Goal: Find specific page/section: Find specific page/section

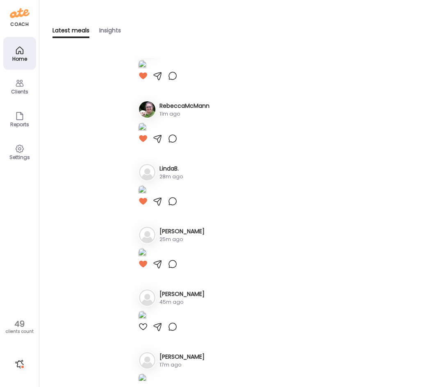
scroll to position [41, 0]
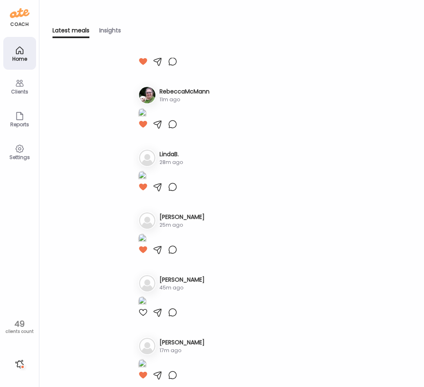
click at [146, 57] on img at bounding box center [142, 50] width 8 height 11
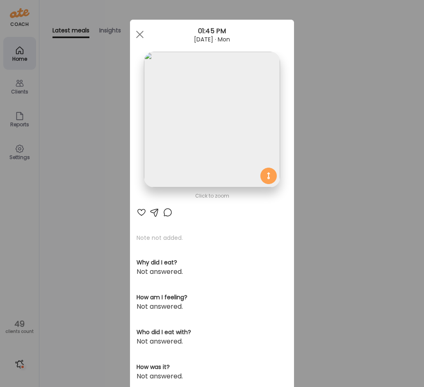
click at [70, 225] on div "Ate Coach Dashboard Wahoo! It’s official Take a moment to set up your Coach Pro…" at bounding box center [212, 193] width 424 height 387
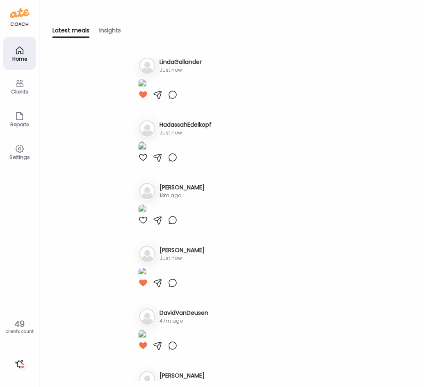
scroll to position [451, 0]
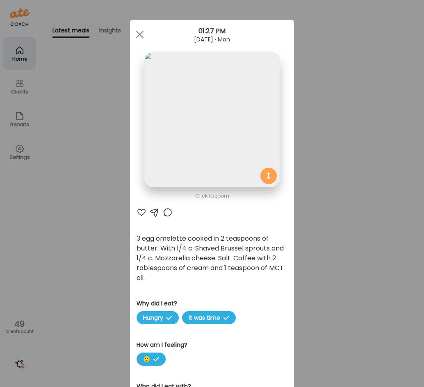
click at [86, 242] on div "Ate Coach Dashboard Wahoo! It’s official Take a moment to set up your Coach Pro…" at bounding box center [212, 193] width 424 height 387
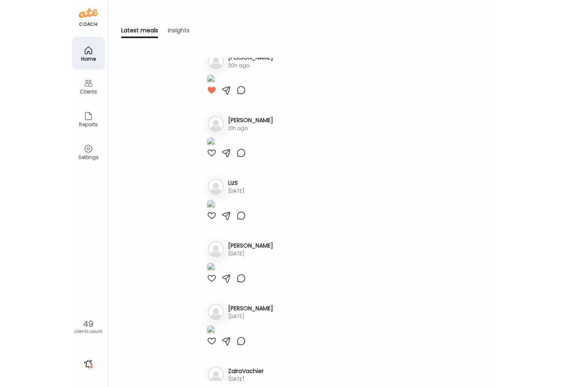
scroll to position [1393, 0]
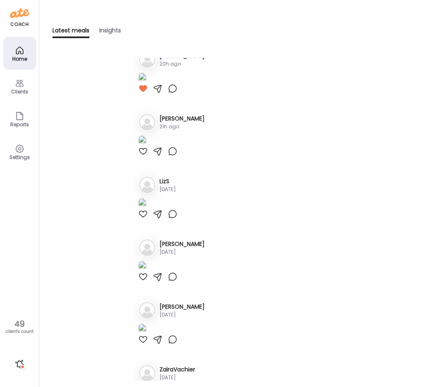
click at [17, 54] on icon at bounding box center [19, 50] width 7 height 7
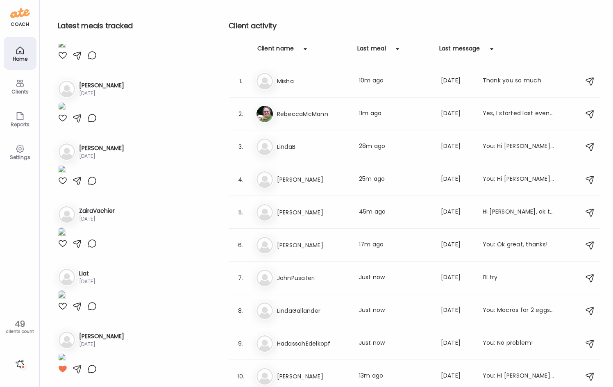
scroll to position [1576, 0]
click at [12, 85] on div "Clients" at bounding box center [19, 86] width 33 height 33
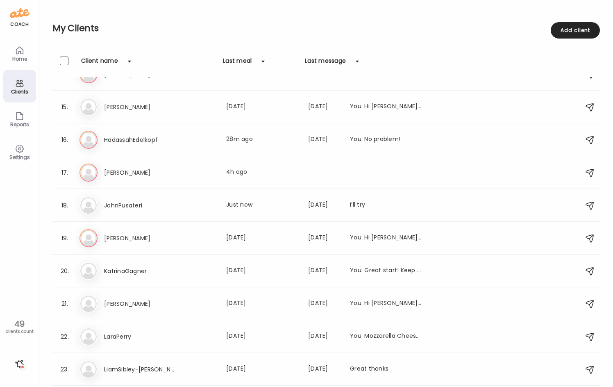
scroll to position [451, 0]
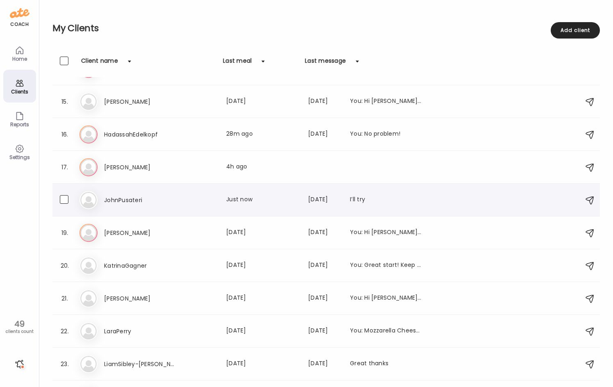
click at [162, 198] on h3 "JohnPusateri" at bounding box center [140, 200] width 72 height 10
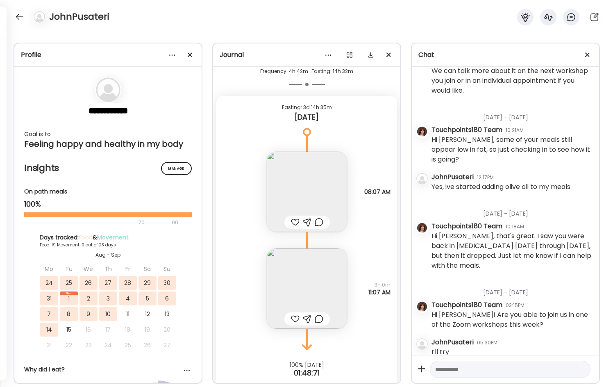
scroll to position [13088, 0]
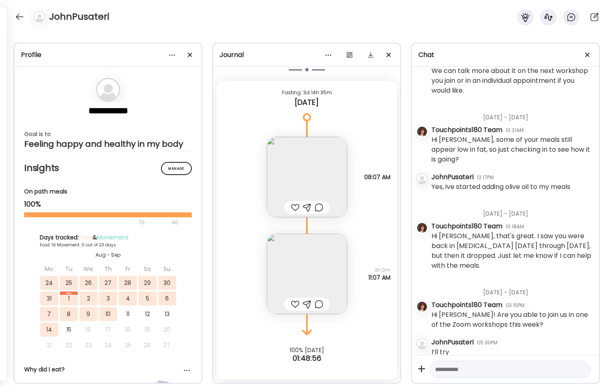
click at [306, 268] on img at bounding box center [307, 273] width 80 height 80
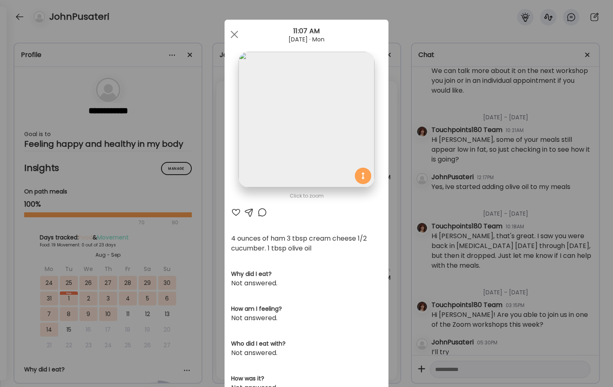
click at [215, 252] on div "Ate Coach Dashboard Wahoo! It’s official Take a moment to set up your Coach Pro…" at bounding box center [306, 193] width 613 height 387
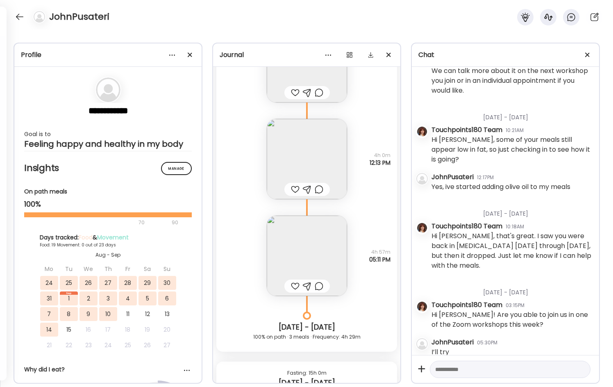
scroll to position [11532, 0]
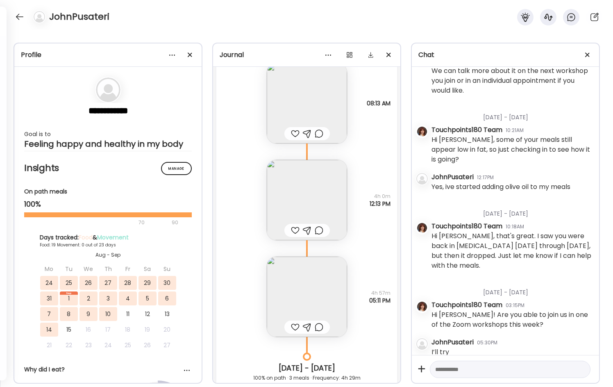
click at [310, 211] on img at bounding box center [307, 200] width 80 height 80
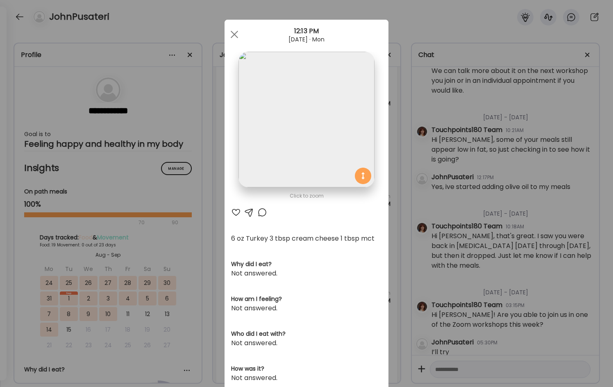
click at [395, 226] on div "Ate Coach Dashboard Wahoo! It’s official Take a moment to set up your Coach Pro…" at bounding box center [306, 193] width 613 height 387
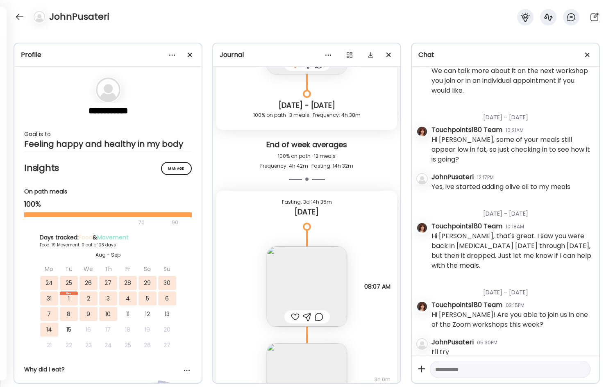
scroll to position [13088, 0]
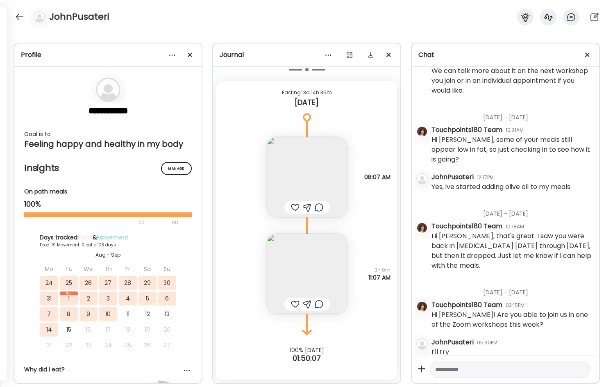
click at [423, 22] on div "JohnPusateri" at bounding box center [306, 14] width 613 height 29
